Goal: Task Accomplishment & Management: Use online tool/utility

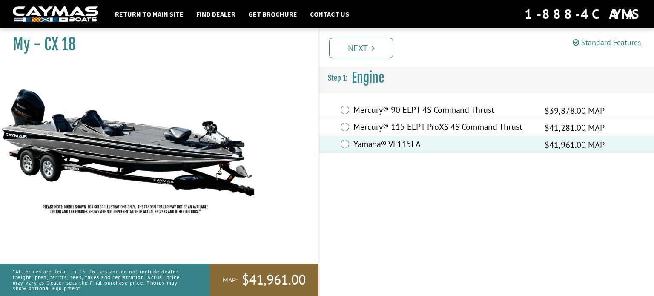
click at [357, 237] on div "Standard Features Standard Features CAYMAS CX 18 SPECIFICATIONS Length – 18’ 6”…" at bounding box center [495, 160] width 336 height 272
click at [357, 46] on link "Next" at bounding box center [361, 48] width 64 height 20
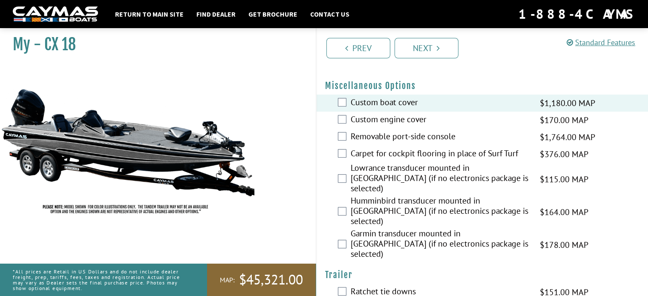
scroll to position [320, 0]
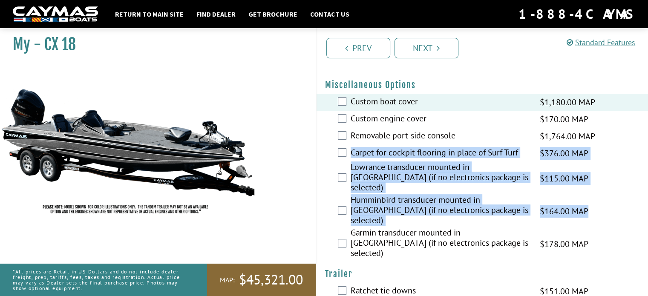
click at [343, 217] on fieldset "Please select option. Custom boat cover $1,180.00 MAP $1,393.00 MSRP Custom eng…" at bounding box center [482, 177] width 315 height 167
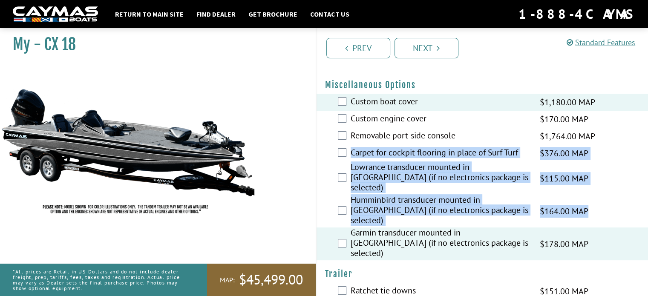
click at [322, 171] on div "Lowrance transducer mounted in [GEOGRAPHIC_DATA] (if no electronics package is …" at bounding box center [483, 178] width 332 height 33
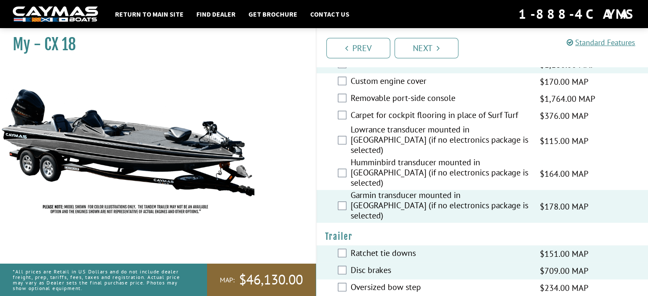
scroll to position [297, 0]
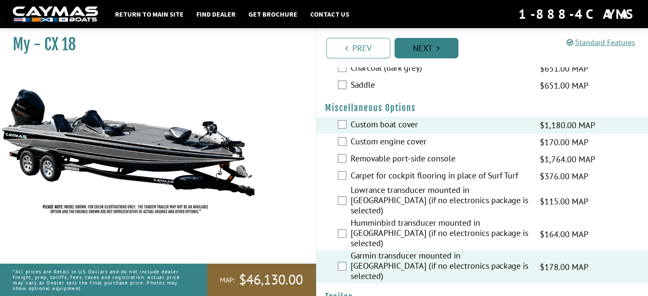
click at [418, 46] on link "Next" at bounding box center [426, 48] width 64 height 20
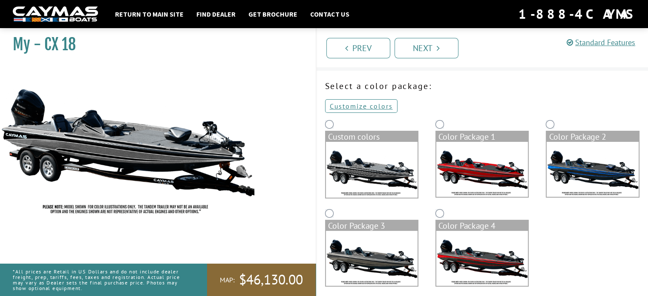
scroll to position [29, 0]
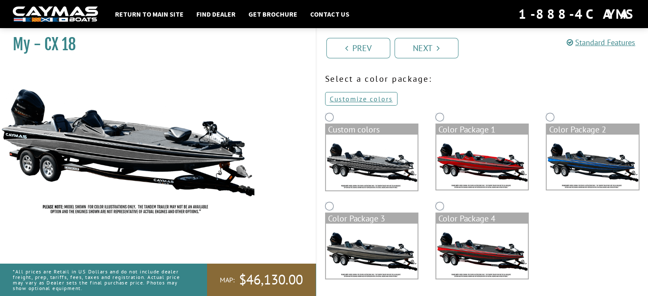
click at [588, 159] on img at bounding box center [593, 162] width 92 height 55
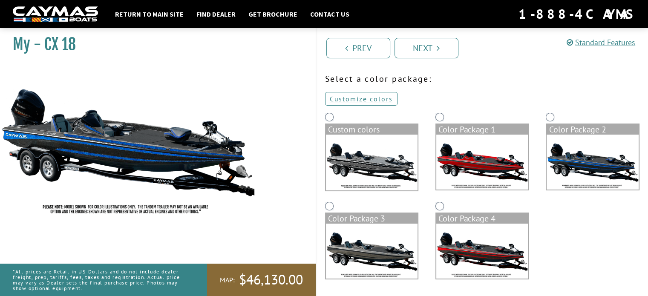
click at [498, 165] on img at bounding box center [482, 162] width 92 height 55
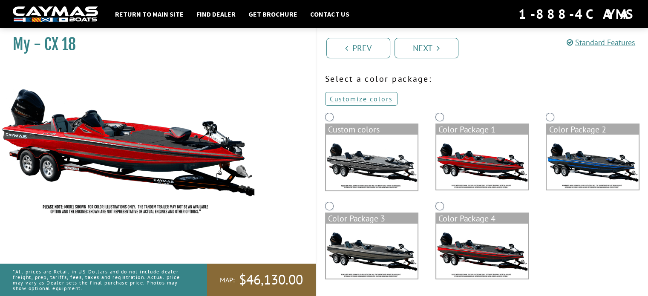
click at [378, 169] on img at bounding box center [372, 163] width 92 height 56
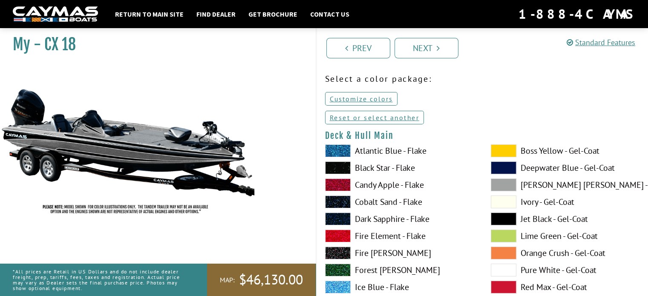
click at [378, 169] on label "Black Star - Flake" at bounding box center [399, 167] width 149 height 13
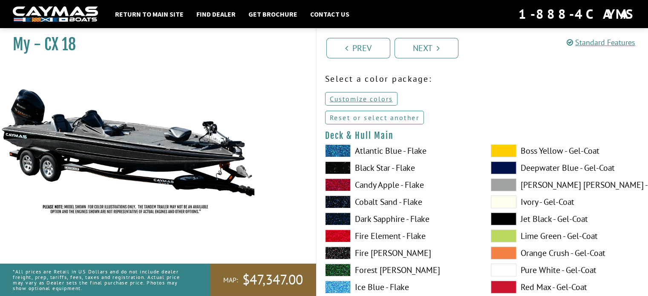
click at [371, 115] on link "Reset or select another" at bounding box center [374, 118] width 99 height 14
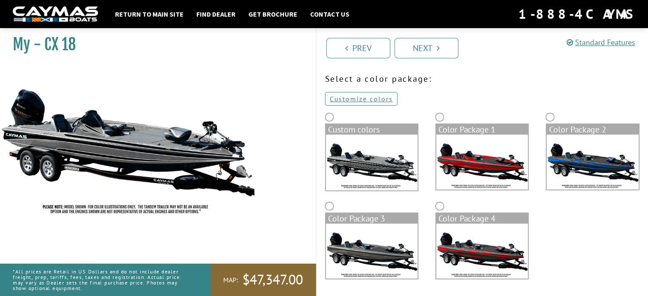
click at [375, 260] on img at bounding box center [372, 251] width 92 height 55
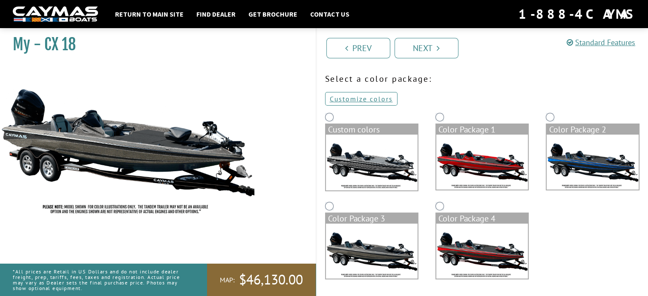
click at [474, 229] on img at bounding box center [482, 251] width 92 height 55
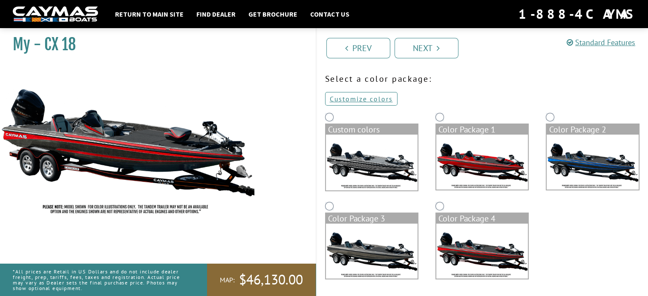
click at [599, 150] on img at bounding box center [593, 162] width 92 height 55
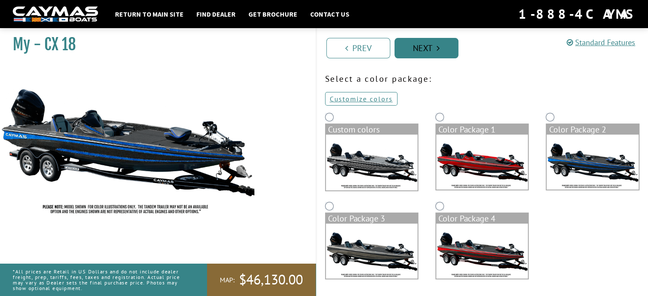
click at [420, 49] on link "Next" at bounding box center [426, 48] width 64 height 20
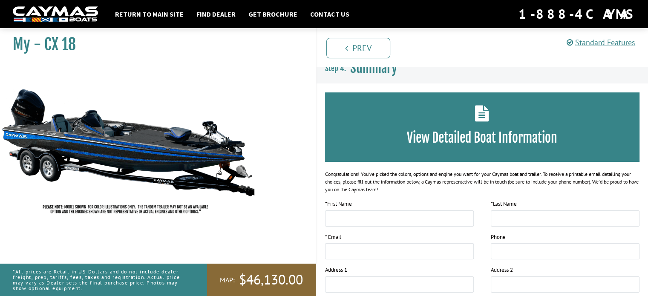
scroll to position [0, 0]
